Goal: Navigation & Orientation: Find specific page/section

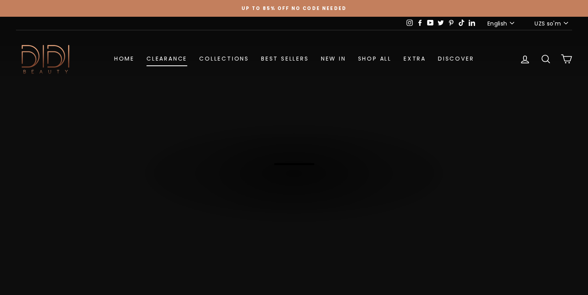
drag, startPoint x: 0, startPoint y: 0, endPoint x: 185, endPoint y: 58, distance: 194.0
click at [185, 58] on link "Clearance" at bounding box center [167, 58] width 53 height 15
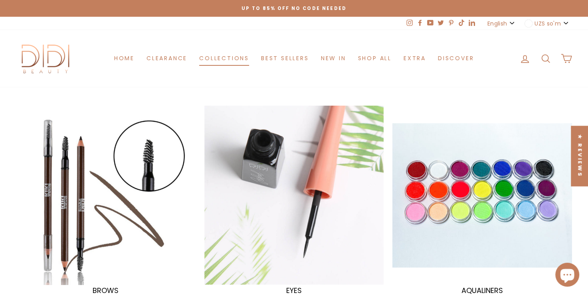
click at [211, 56] on link "Collections" at bounding box center [224, 58] width 62 height 15
